Goal: Information Seeking & Learning: Learn about a topic

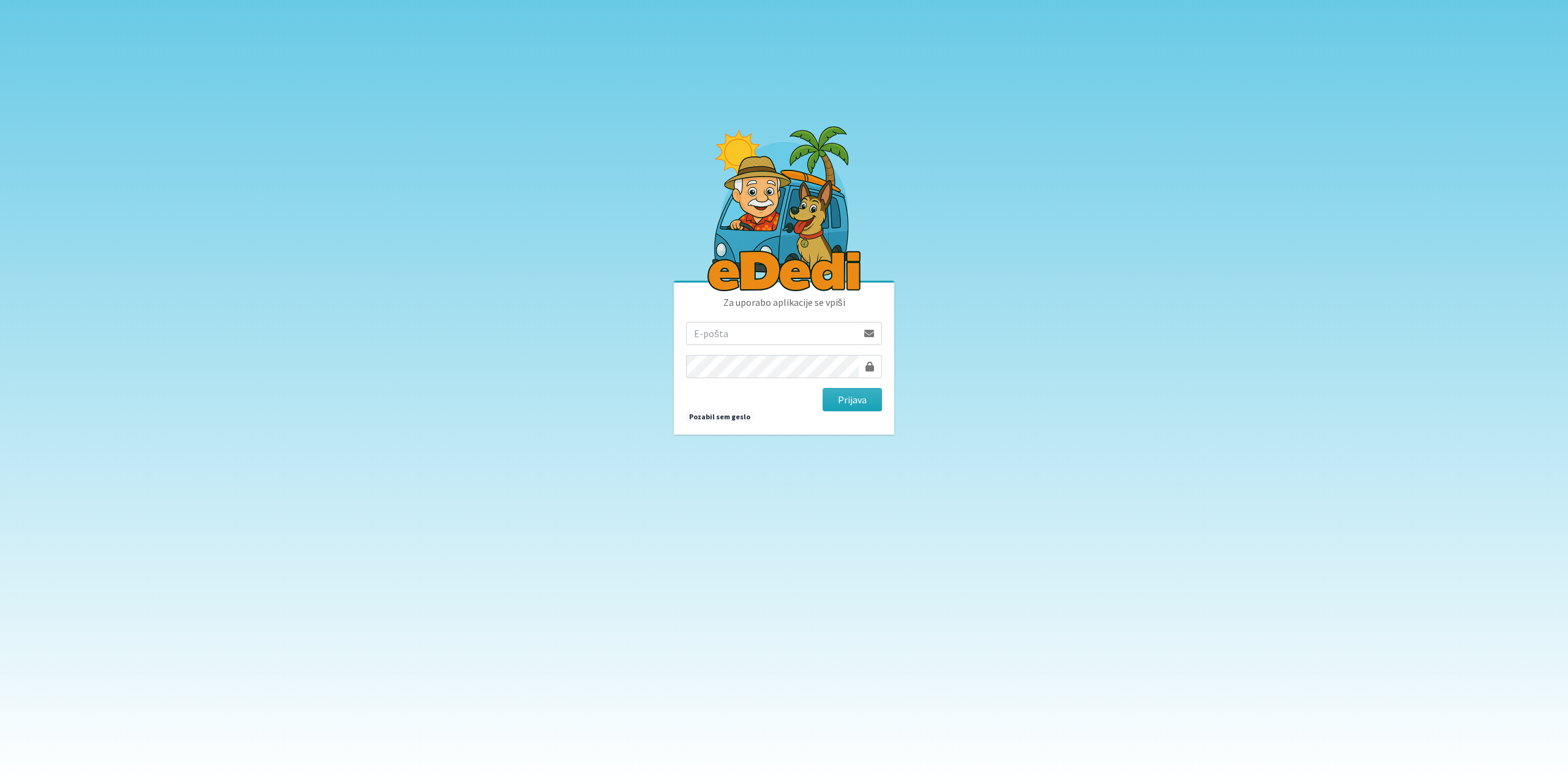
click at [749, 336] on input "email" at bounding box center [772, 333] width 171 height 23
click at [758, 344] on input "email" at bounding box center [772, 333] width 171 height 23
type input "gringo.grecs@gmail.com"
click at [832, 390] on button "Prijava" at bounding box center [852, 399] width 60 height 23
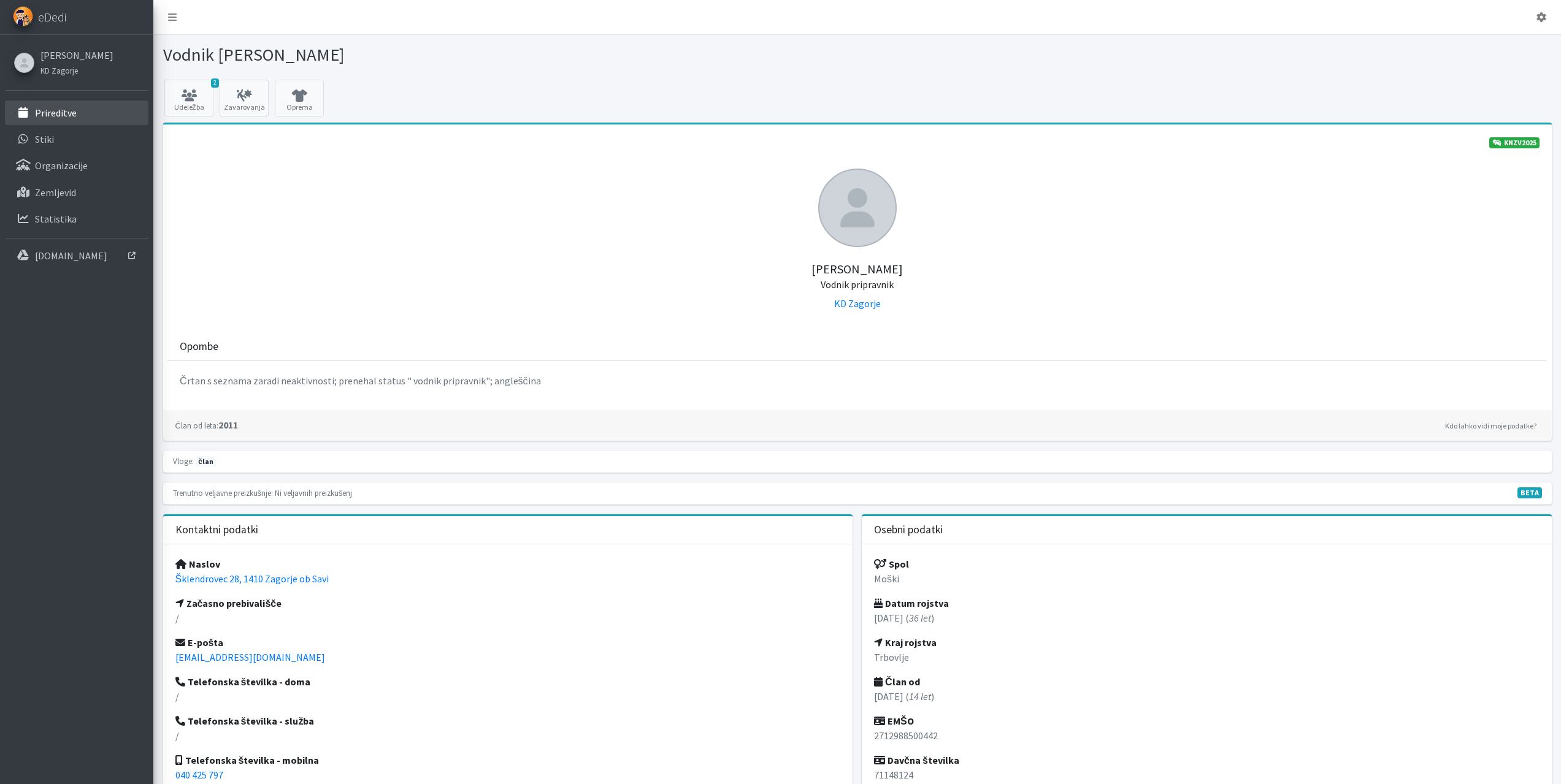
click at [41, 111] on p "Prireditve" at bounding box center [56, 113] width 42 height 12
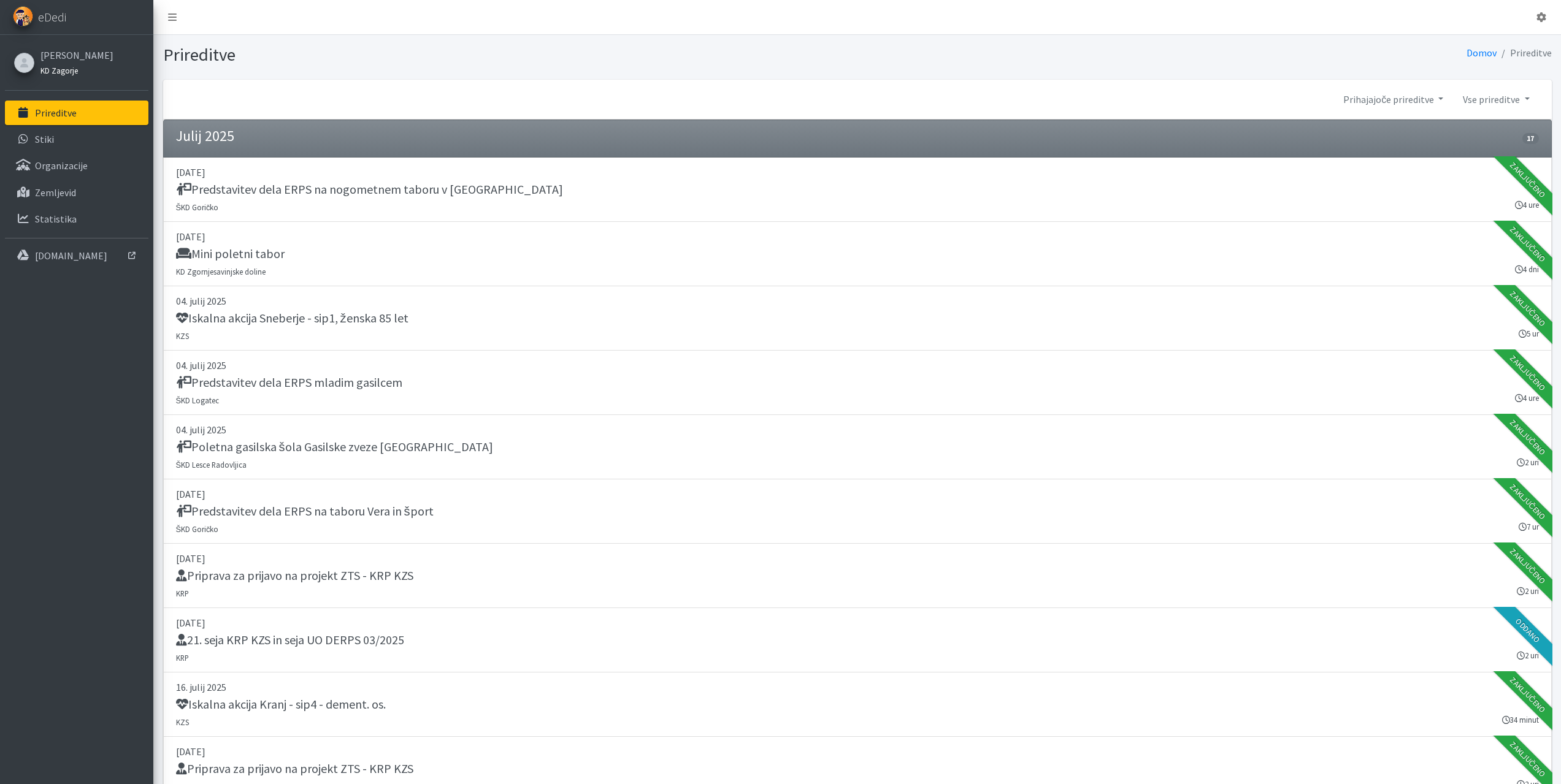
click at [66, 69] on small "KD Zagorje" at bounding box center [59, 71] width 37 height 10
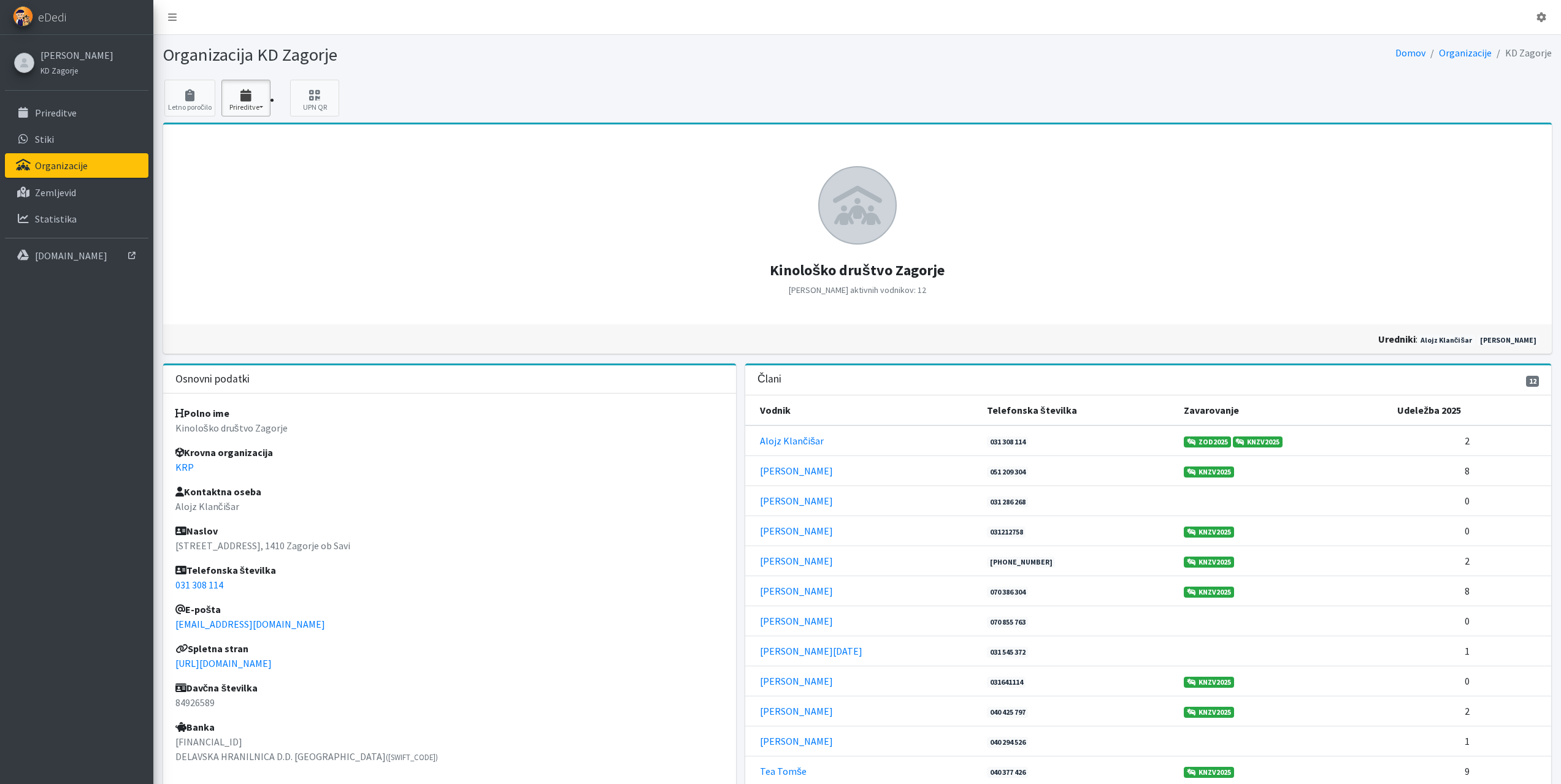
click at [234, 91] on icon "button" at bounding box center [247, 96] width 42 height 12
click at [246, 130] on link "2025 3" at bounding box center [269, 134] width 97 height 20
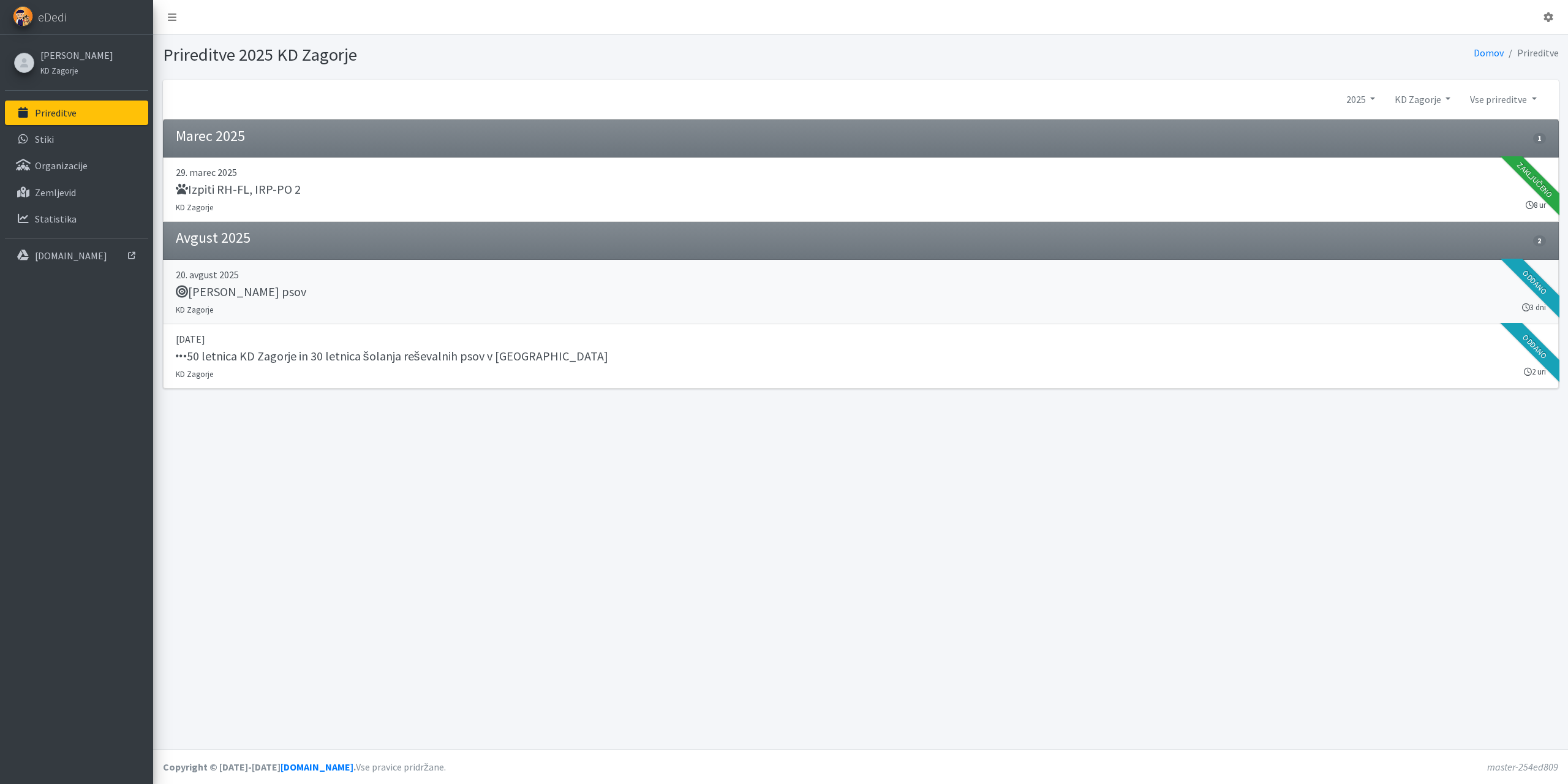
click at [234, 290] on h5 "Tabor reševalnih psov" at bounding box center [240, 291] width 131 height 15
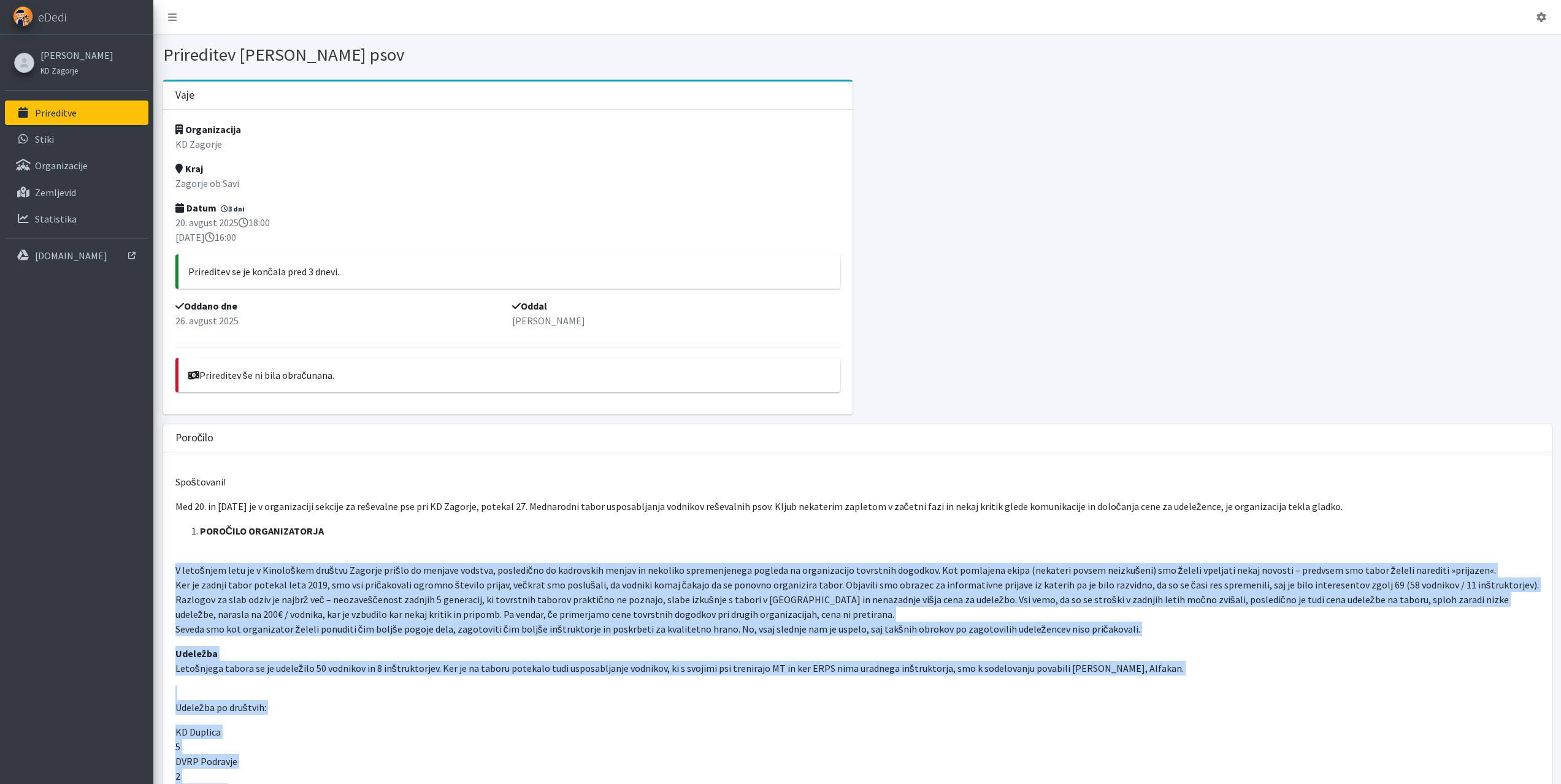
drag, startPoint x: 251, startPoint y: 530, endPoint x: 174, endPoint y: 565, distance: 84.6
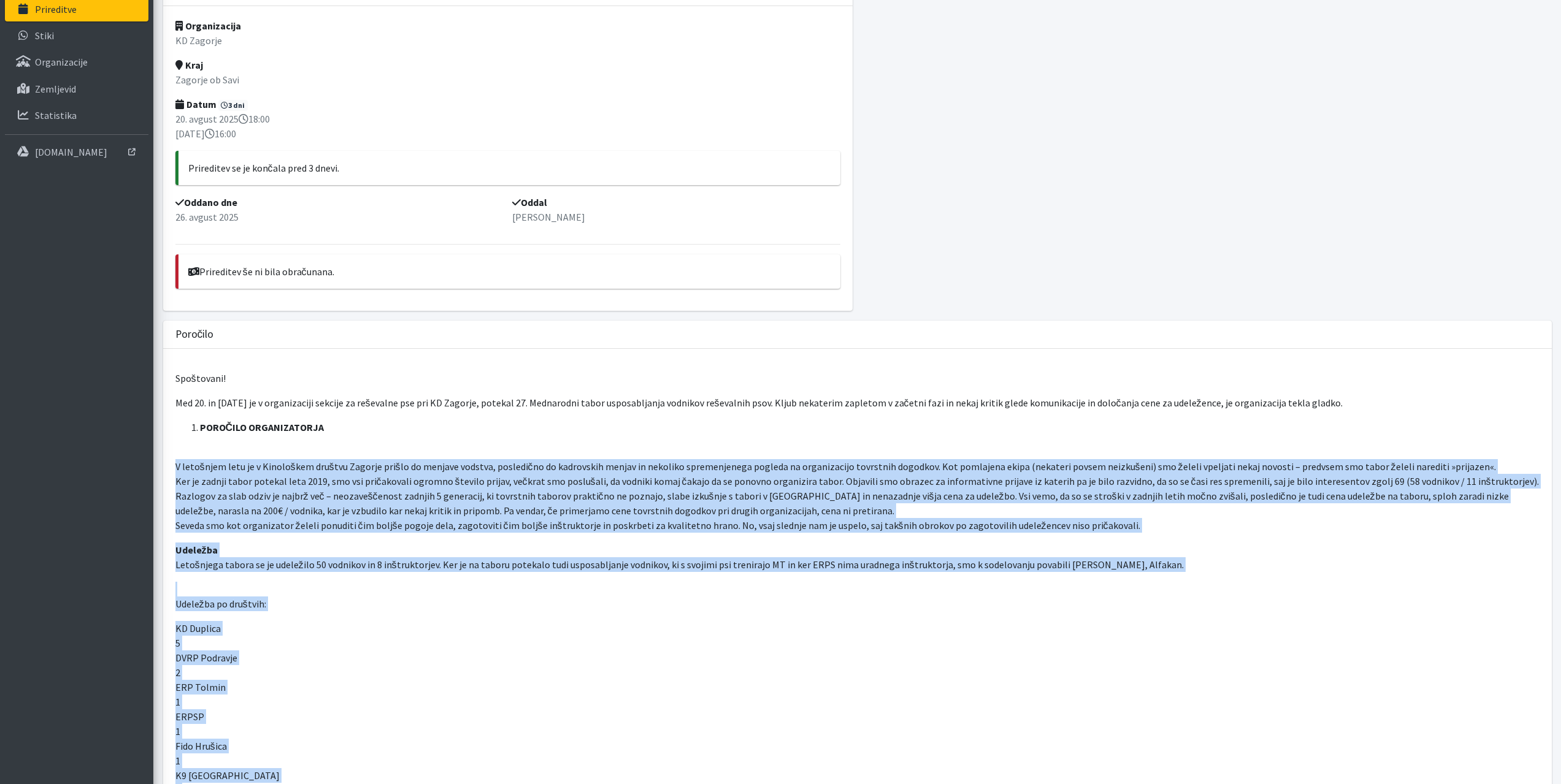
scroll to position [123, 0]
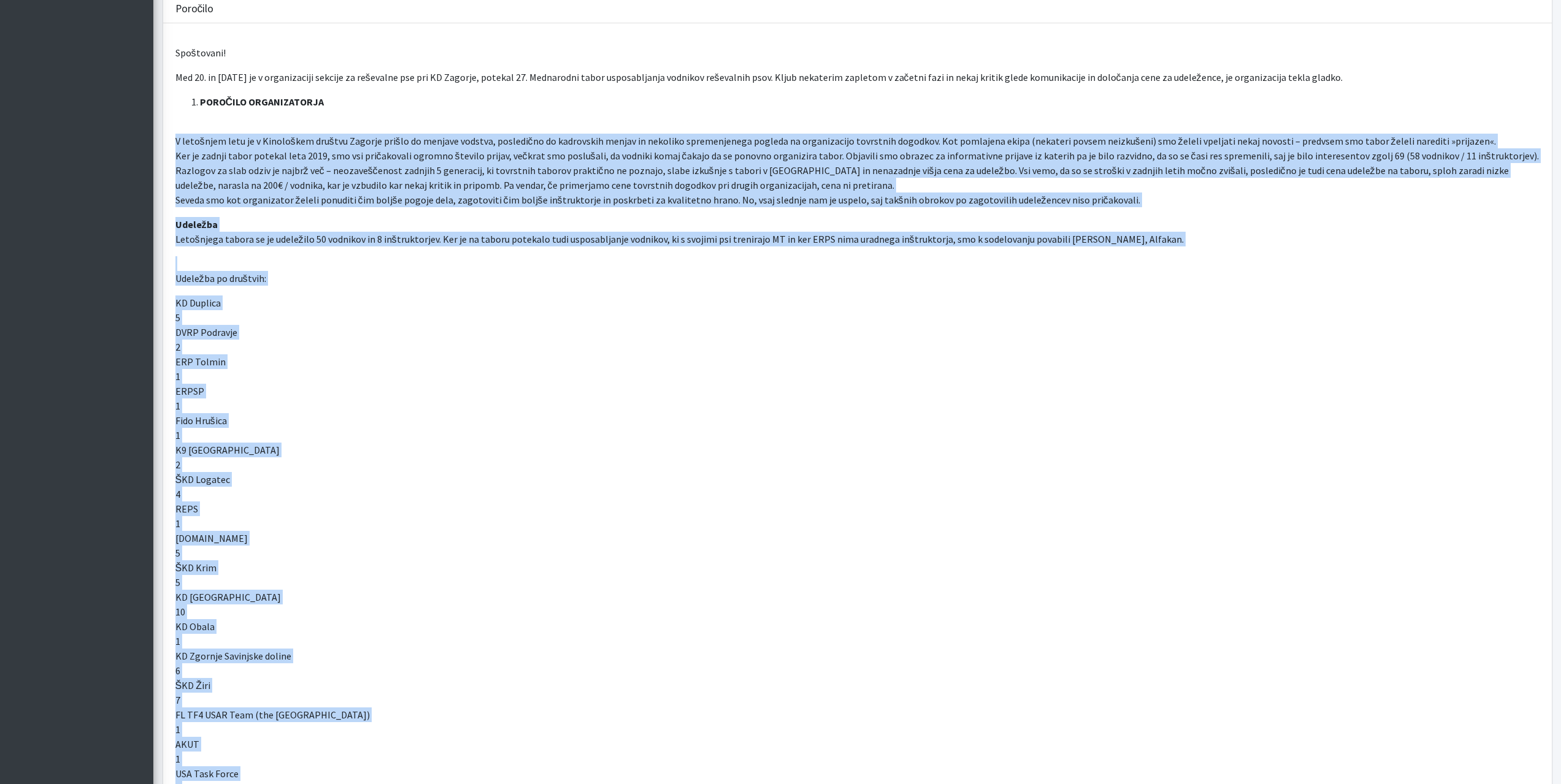
click at [933, 505] on p "KD Duplica 5 DVRP Podravje 2 ERP Tolmin 1 ERPSP 1 Fido Hrušica 1 K9 Novo mesto …" at bounding box center [857, 582] width 1364 height 574
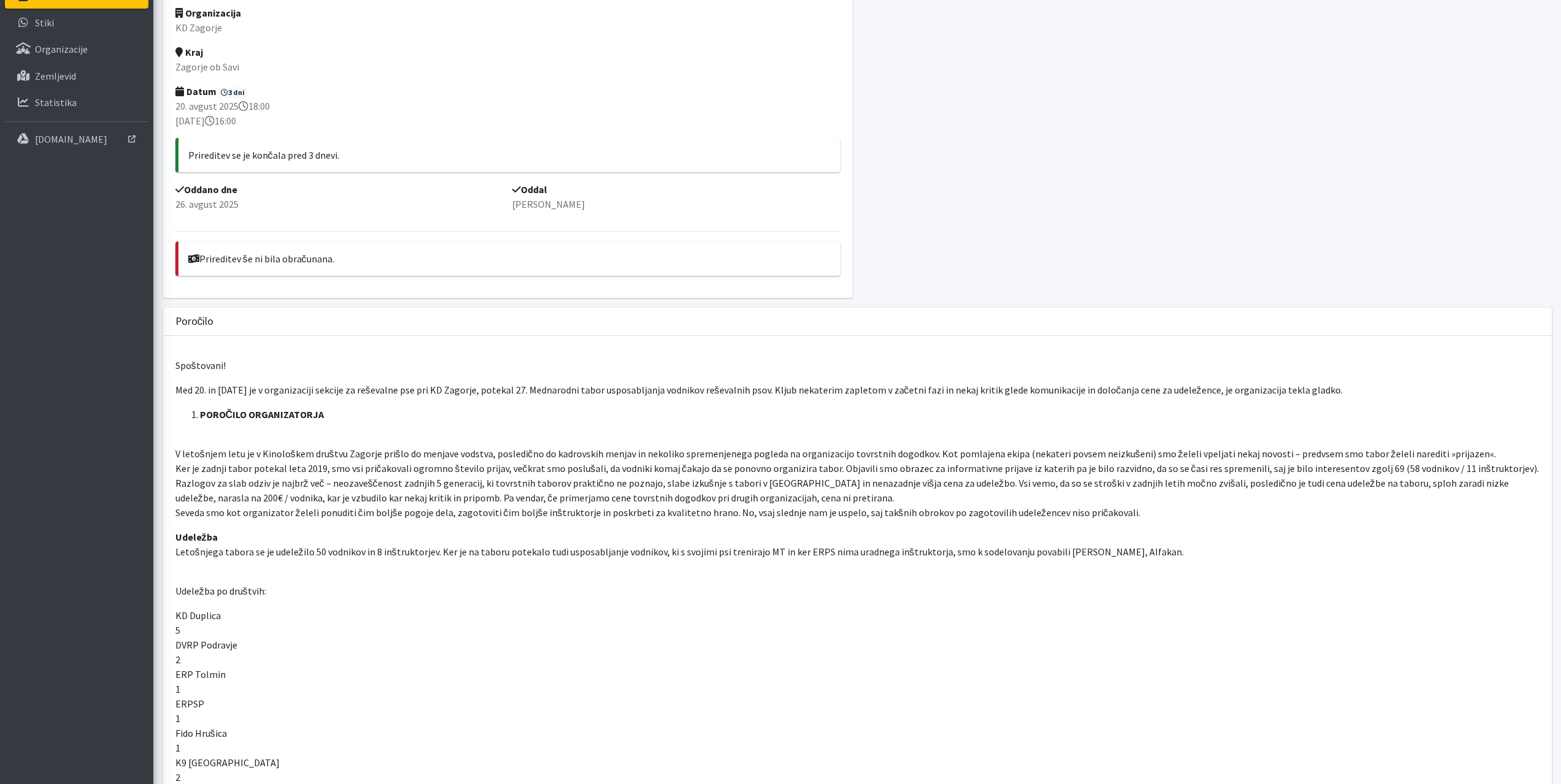
scroll to position [0, 0]
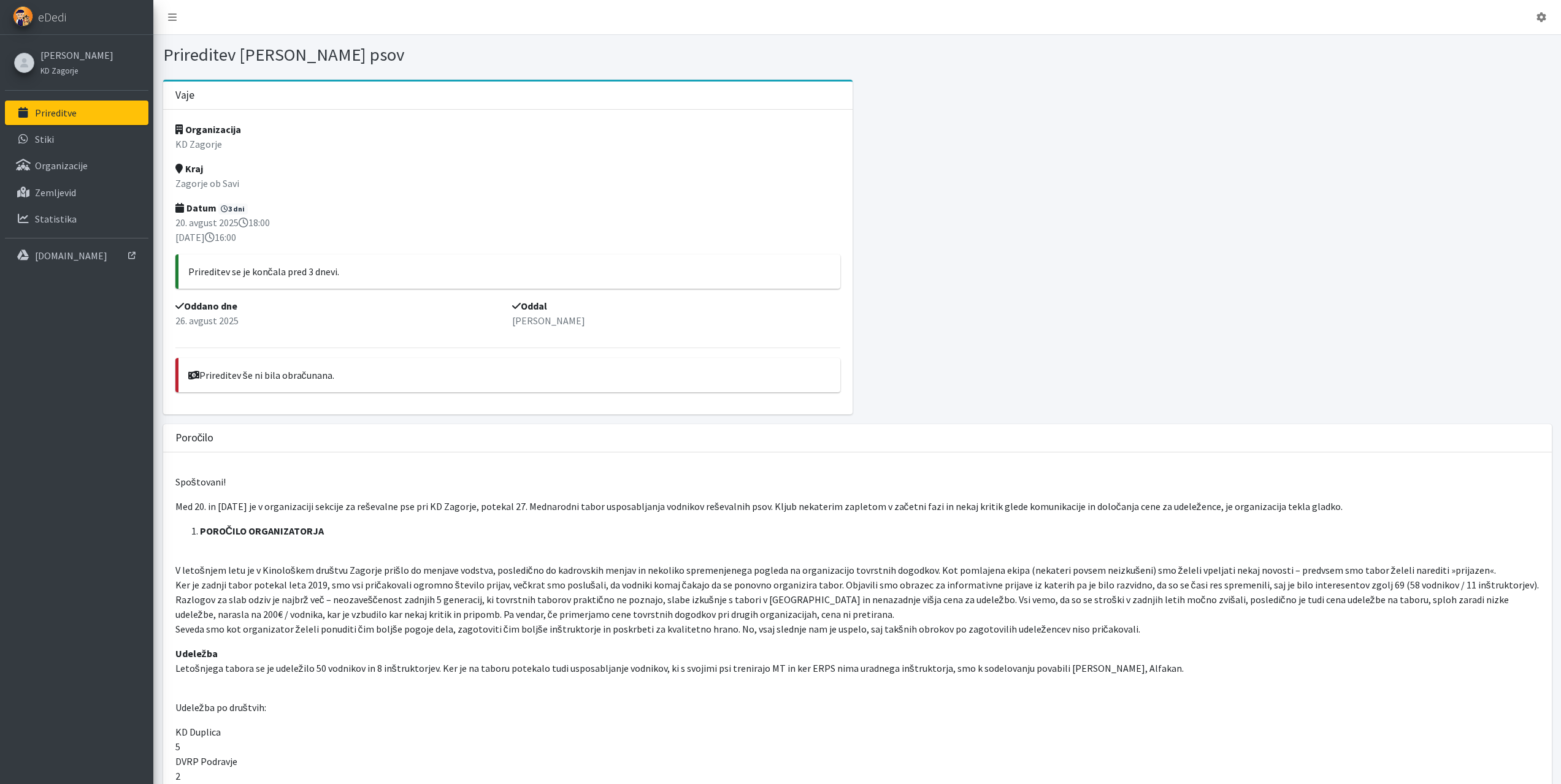
drag, startPoint x: 775, startPoint y: 547, endPoint x: 174, endPoint y: 654, distance: 610.5
copy div "Loremips Dolorsitam consec ad el seddoeius 84 temporin ut 6 laboreetdolor. Mag …"
